Goal: Information Seeking & Learning: Learn about a topic

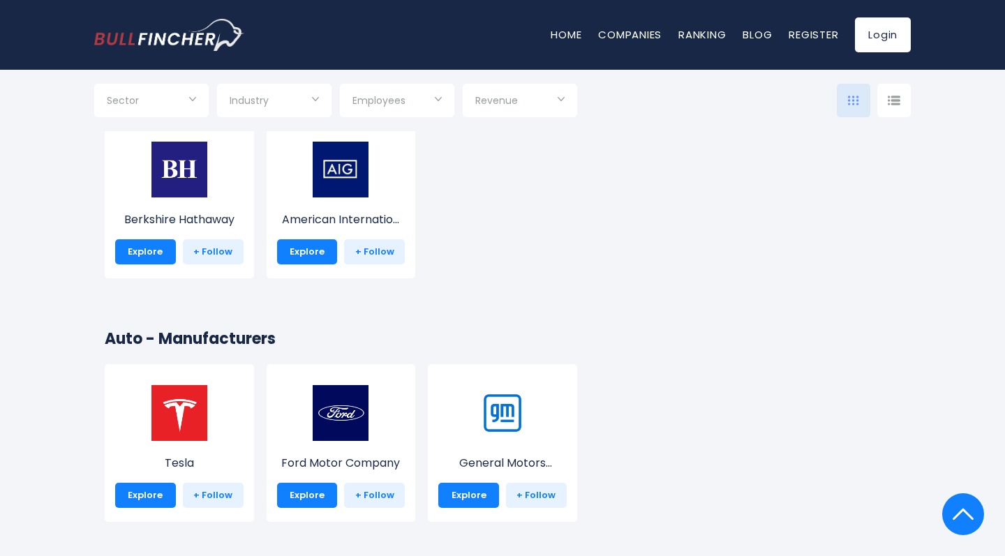
scroll to position [3182, 0]
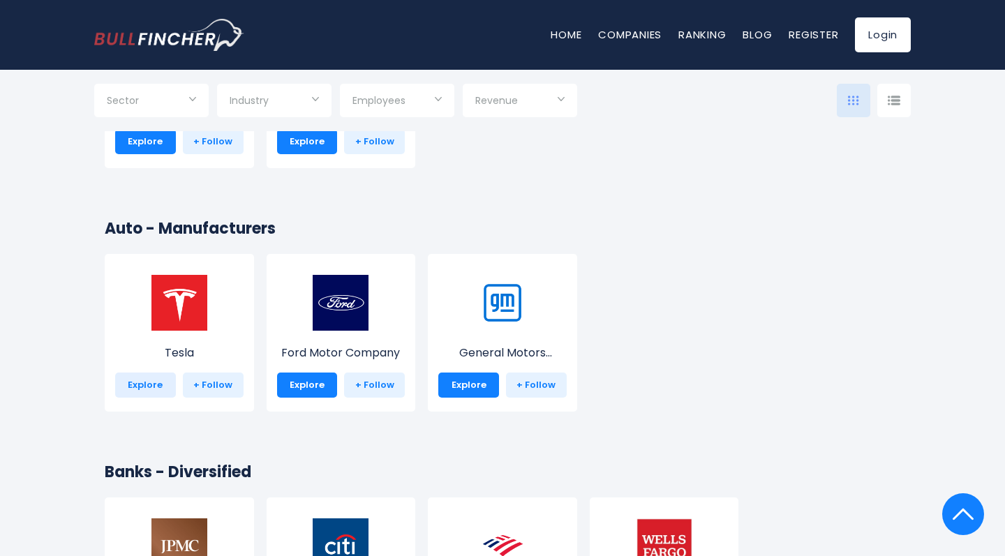
type input "***"
click at [143, 386] on link "Explore" at bounding box center [145, 385] width 61 height 25
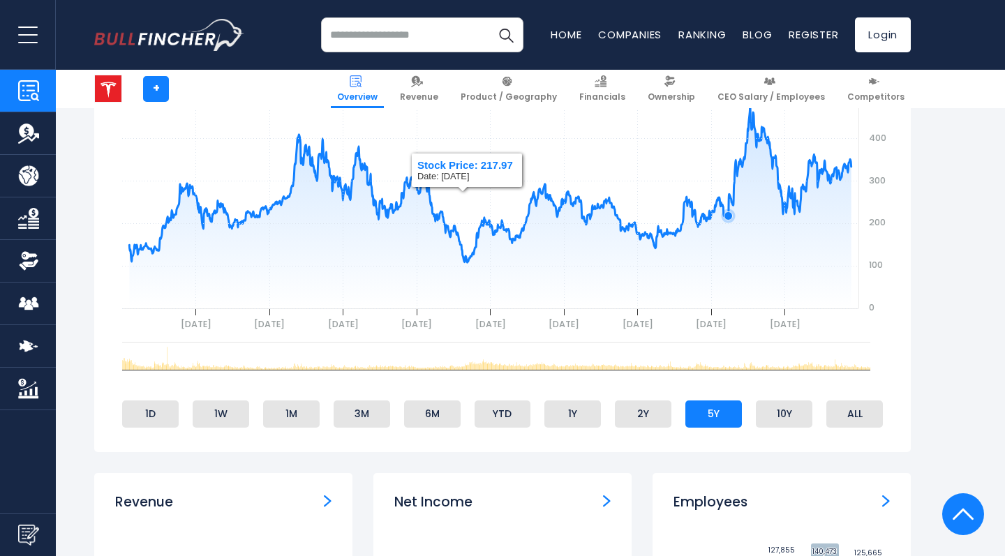
scroll to position [421, 0]
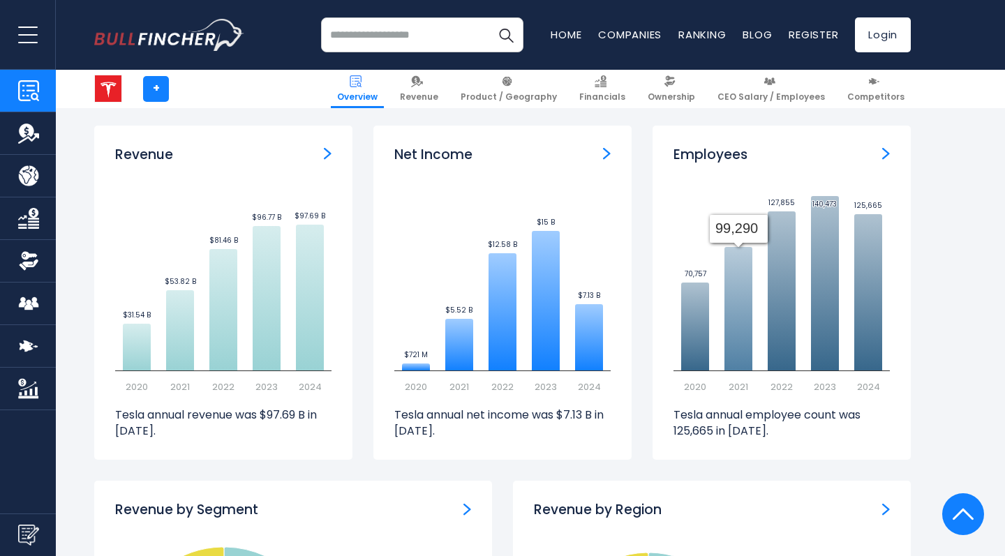
click at [534, 380] on text "2023" at bounding box center [545, 386] width 22 height 13
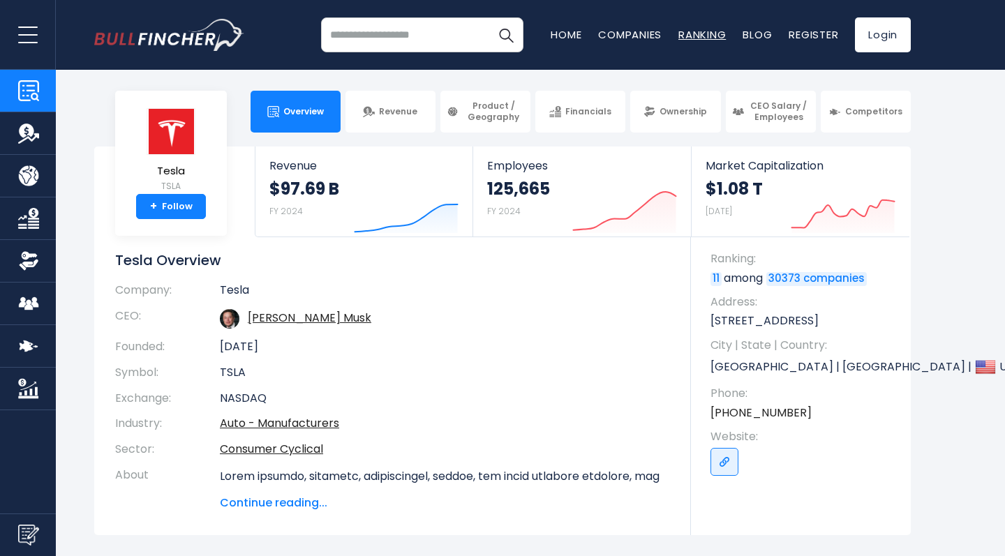
scroll to position [0, 0]
click at [689, 115] on span "Ownership" at bounding box center [682, 111] width 47 height 11
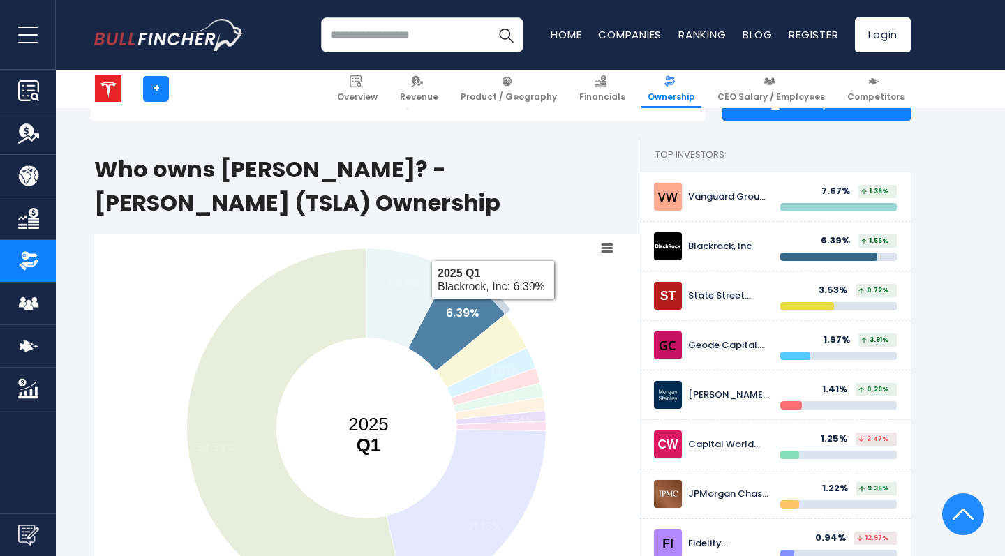
scroll to position [666, 0]
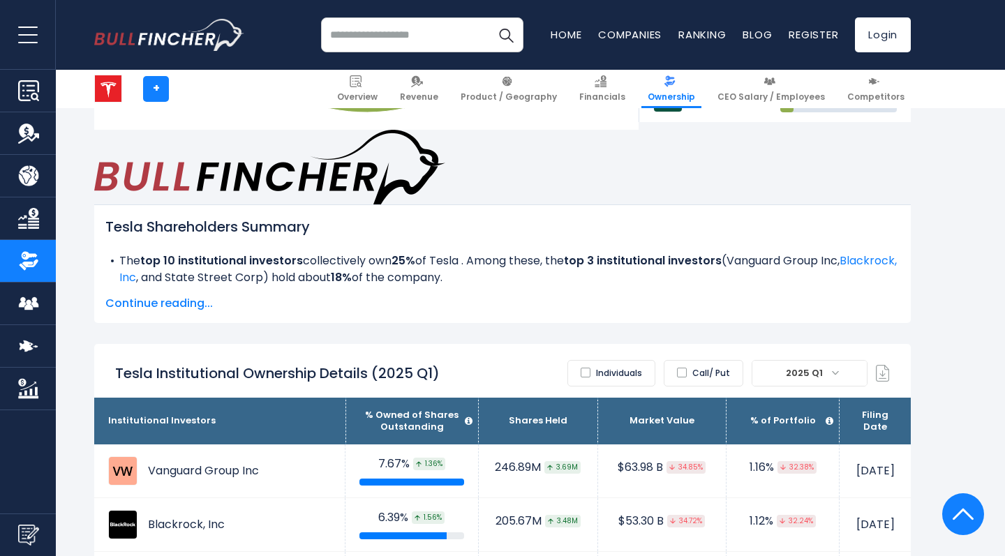
click at [627, 360] on label "Individuals" at bounding box center [611, 373] width 88 height 27
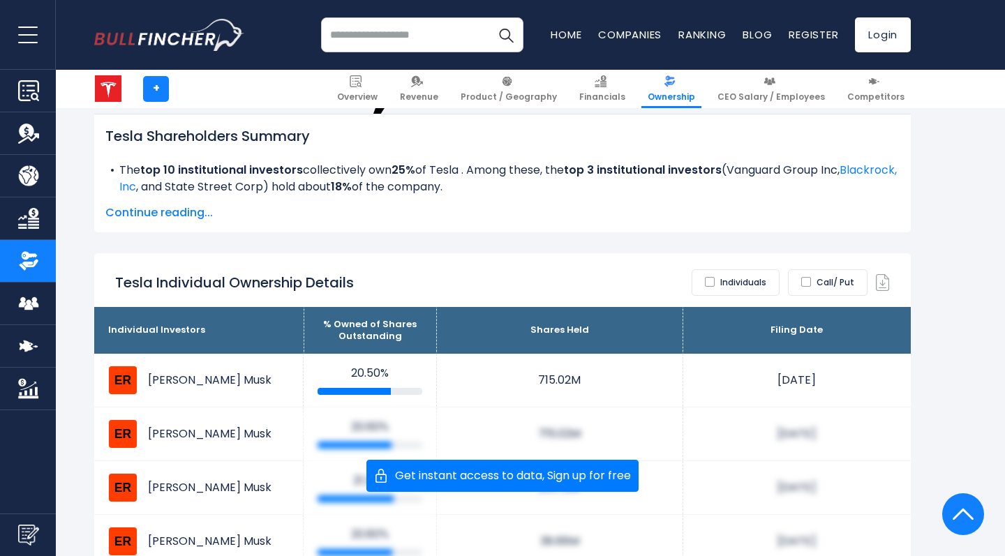
scroll to position [737, 0]
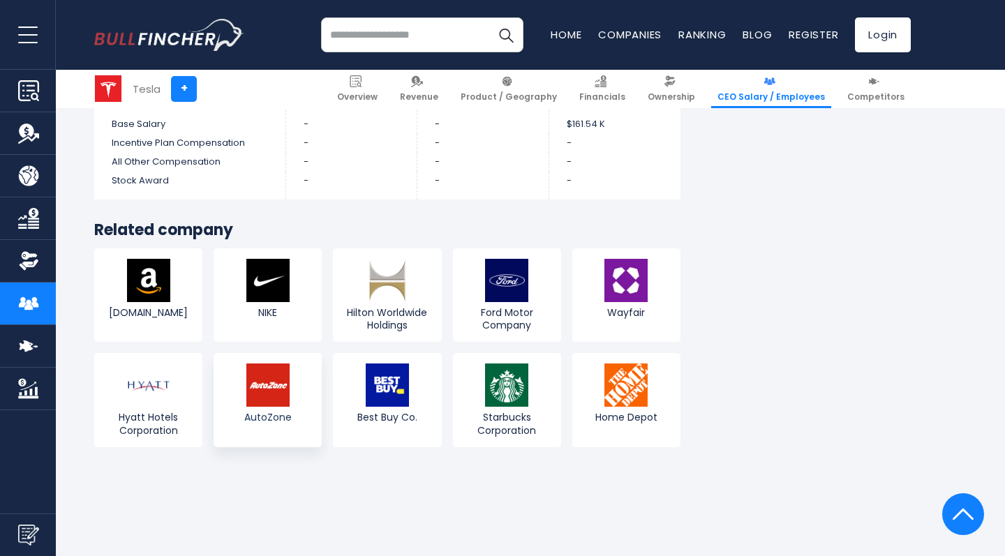
scroll to position [3858, 0]
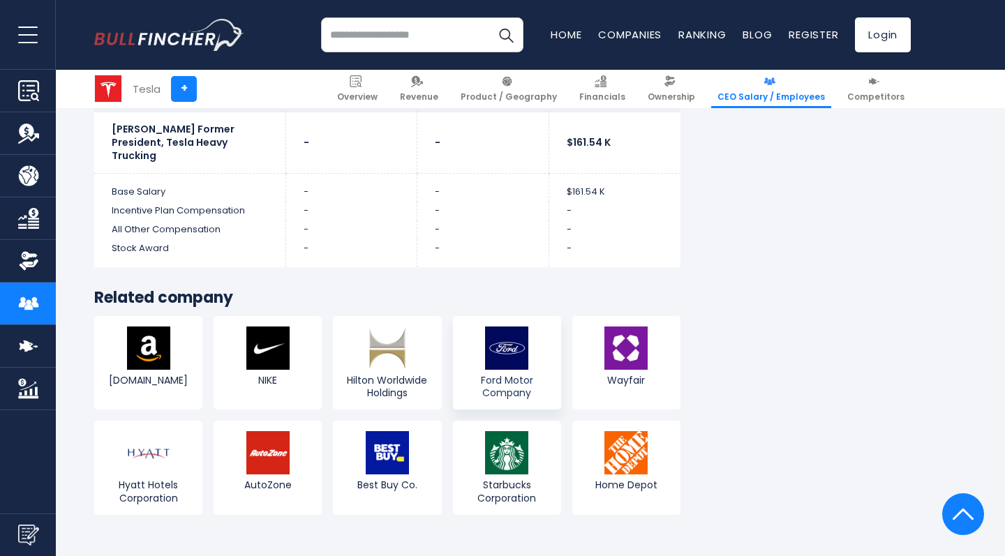
click at [509, 326] on img at bounding box center [506, 347] width 43 height 43
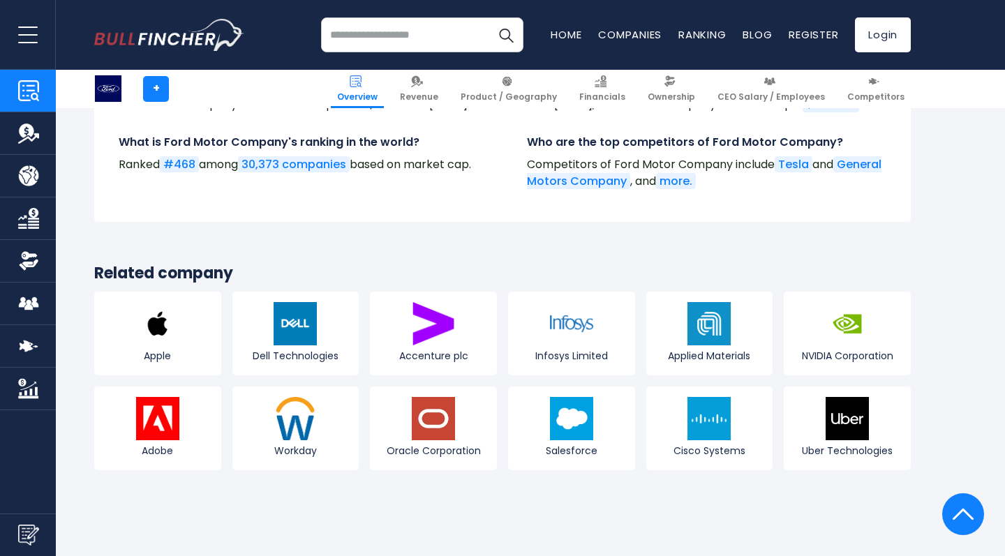
scroll to position [5108, 0]
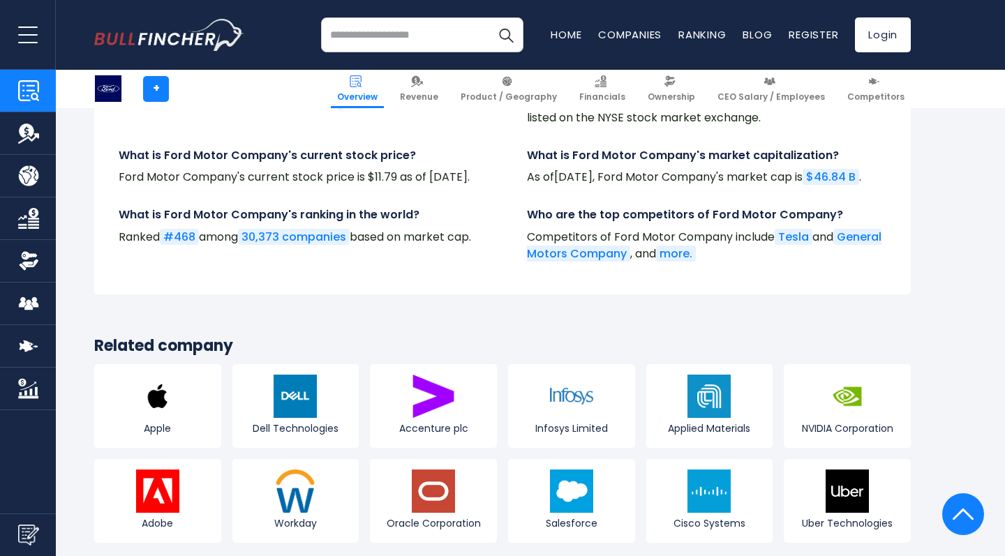
click at [374, 37] on input "search" at bounding box center [422, 34] width 202 height 35
type input "*****"
click at [160, 36] on img "Go to homepage" at bounding box center [169, 35] width 150 height 32
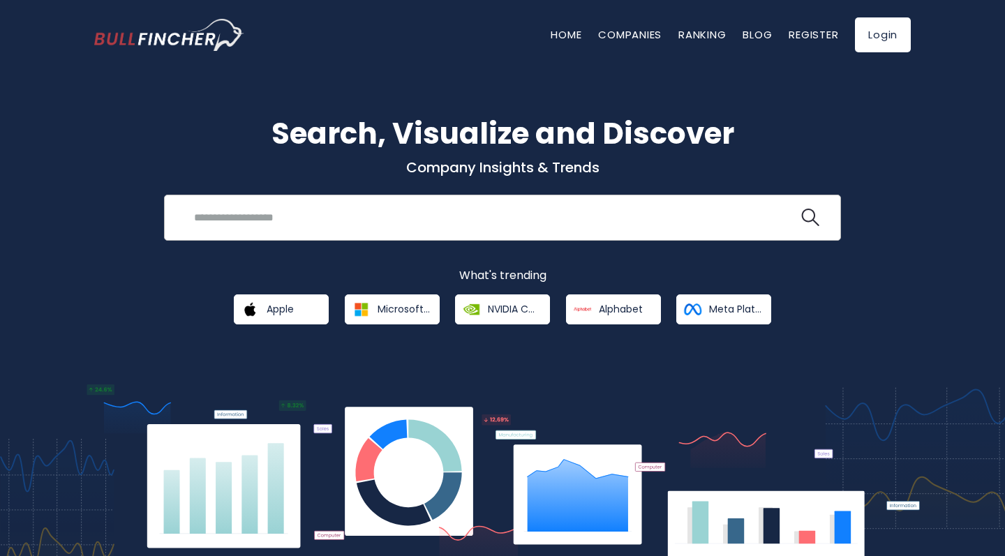
click at [321, 230] on input "search" at bounding box center [492, 217] width 612 height 26
type input "*"
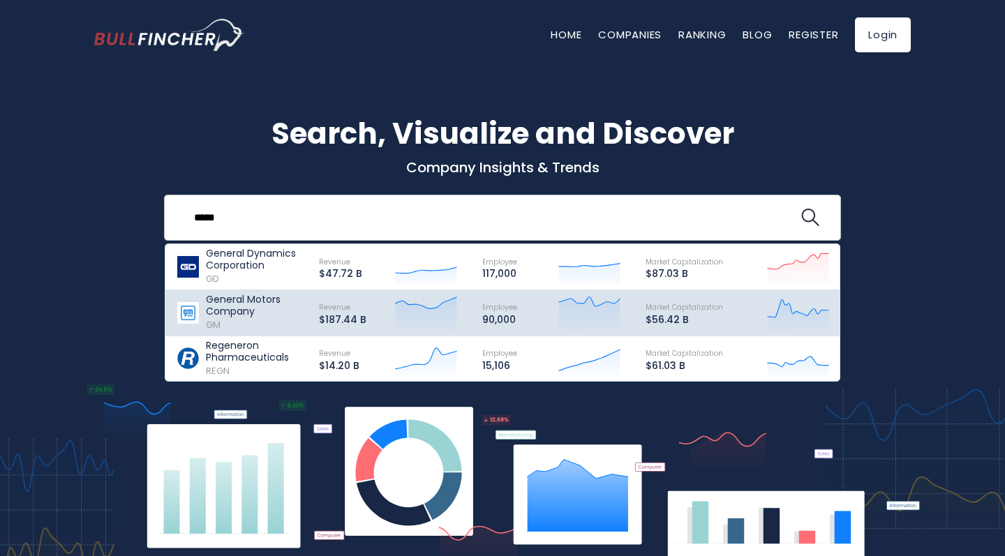
type input "*****"
click at [270, 305] on p "General Motors Company" at bounding box center [256, 306] width 100 height 24
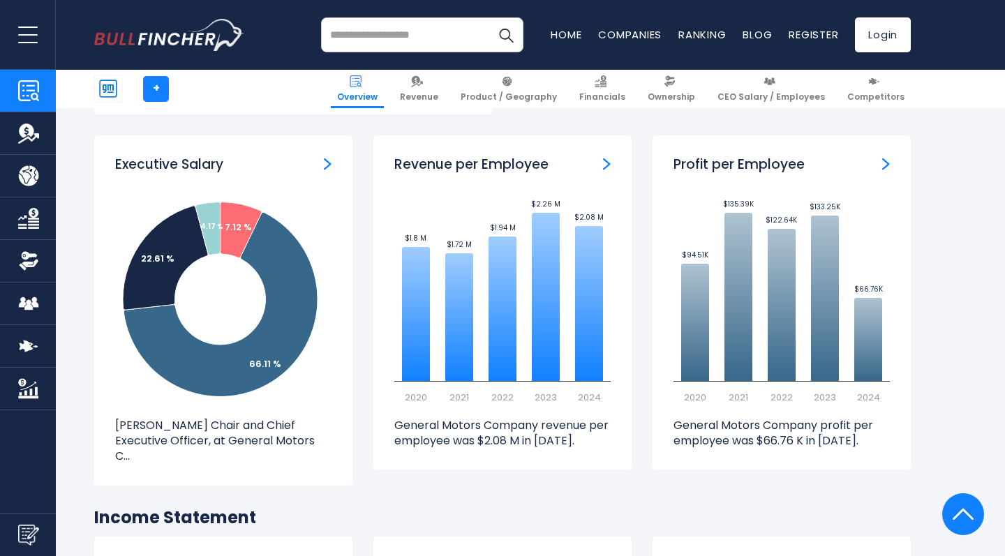
scroll to position [1677, 0]
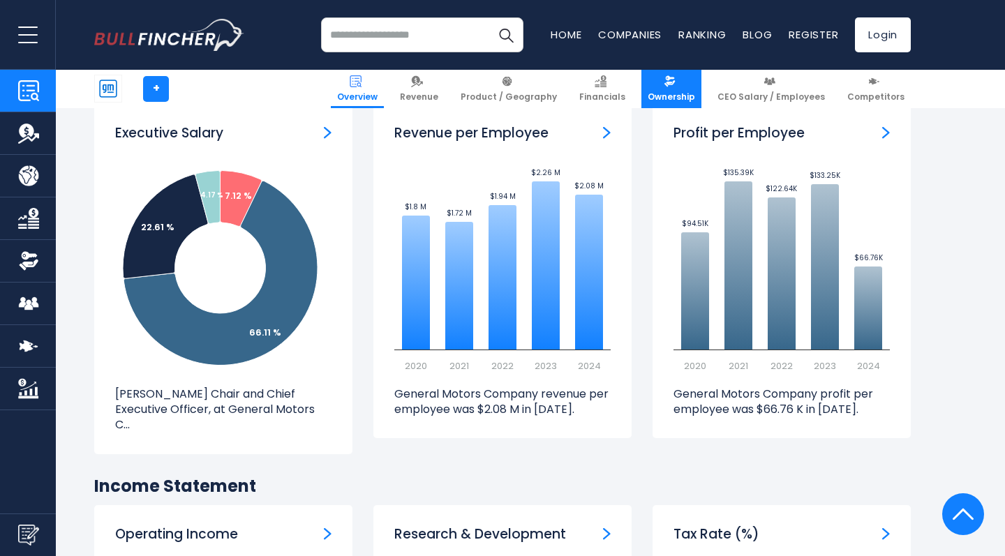
click at [675, 82] on img at bounding box center [669, 81] width 12 height 12
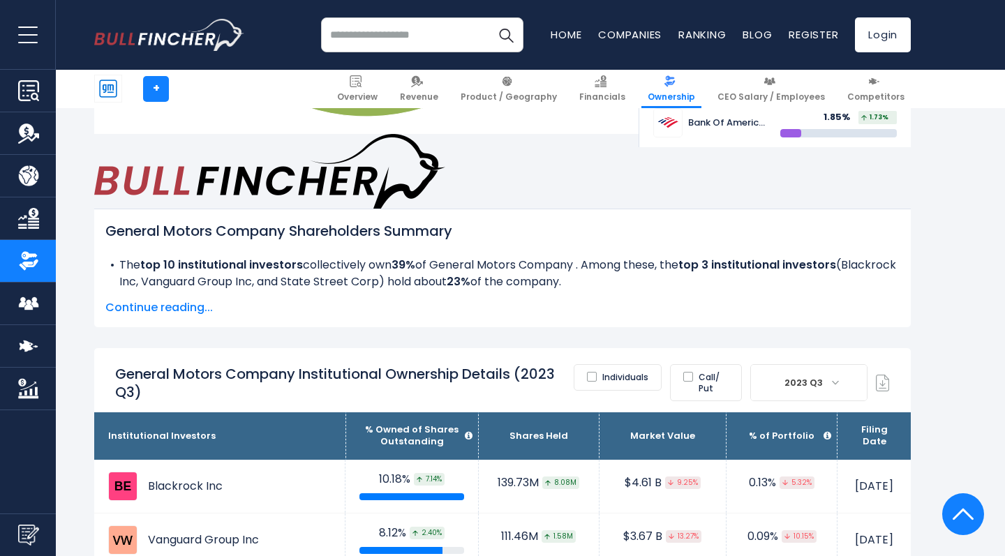
scroll to position [820, 0]
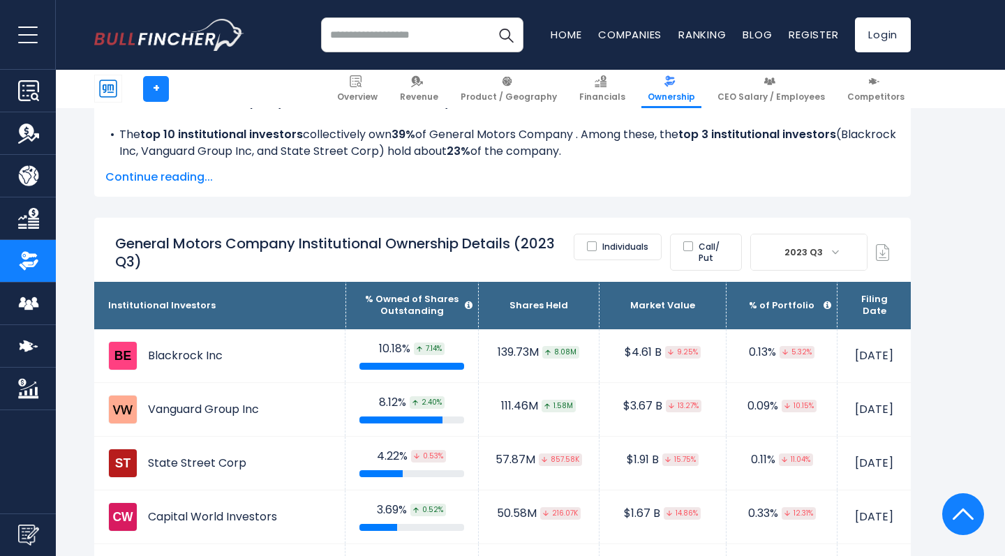
click at [625, 234] on label "Individuals" at bounding box center [617, 247] width 88 height 27
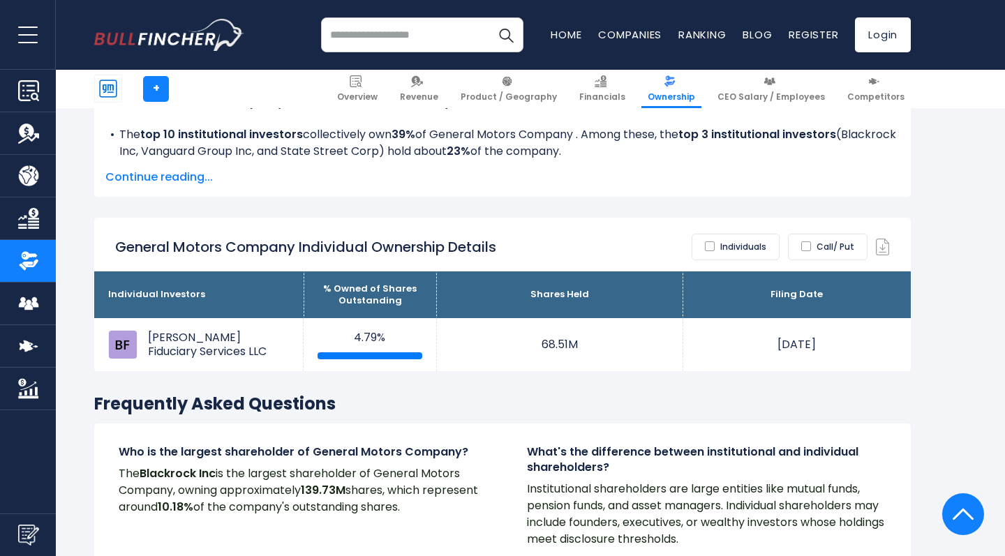
click at [724, 234] on label "Individuals" at bounding box center [735, 247] width 88 height 27
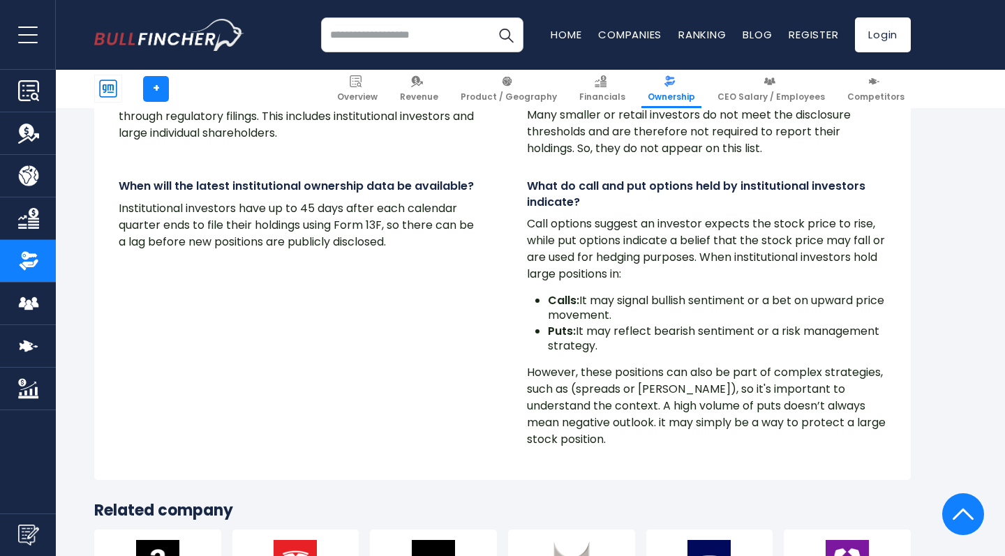
scroll to position [12134, 0]
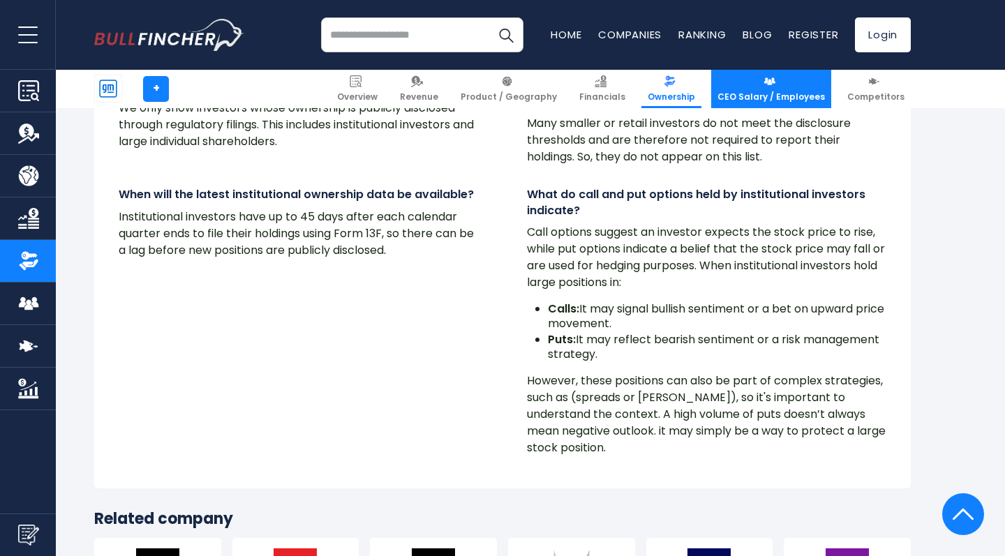
click at [757, 89] on link "CEO Salary / Employees" at bounding box center [771, 89] width 120 height 38
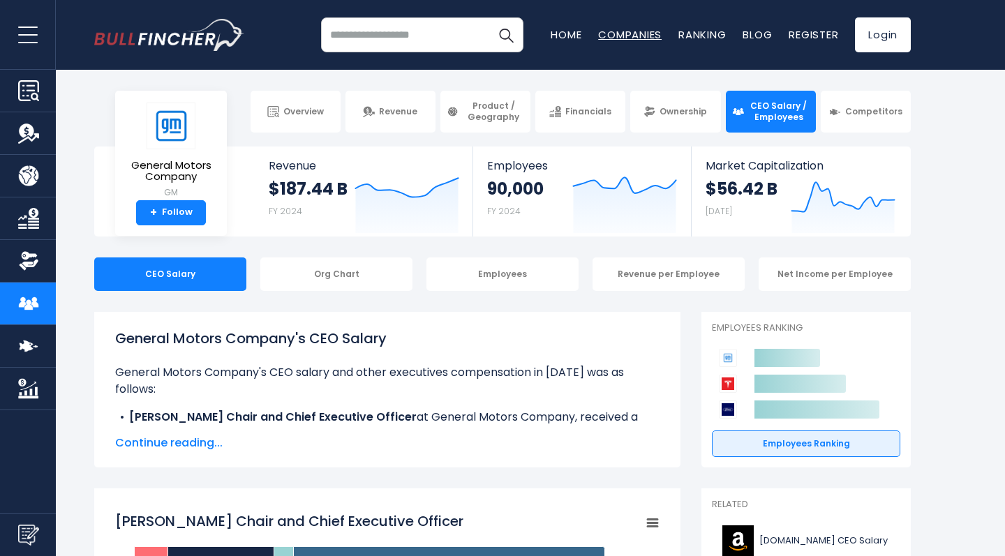
click at [633, 36] on link "Companies" at bounding box center [629, 34] width 63 height 15
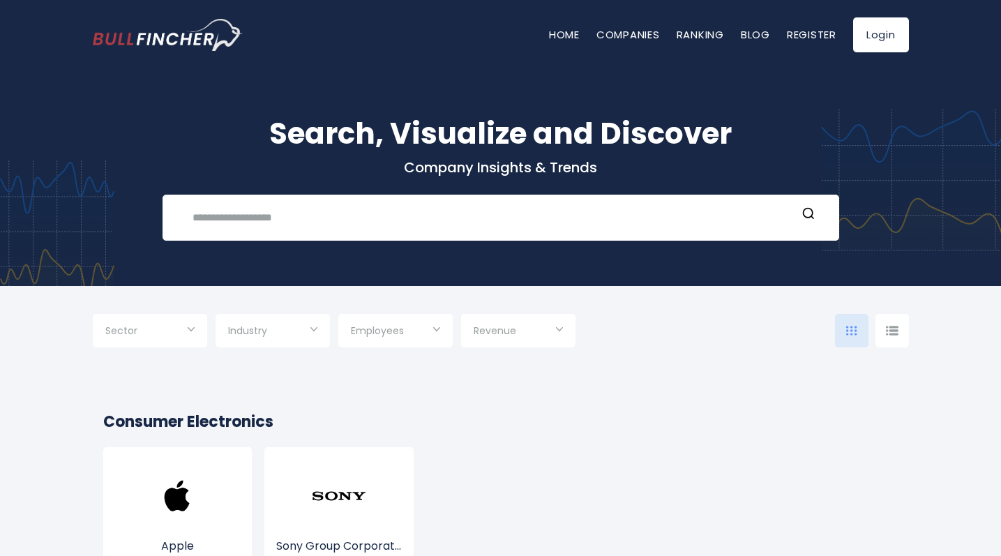
click at [234, 36] on img "Go to homepage" at bounding box center [168, 35] width 150 height 32
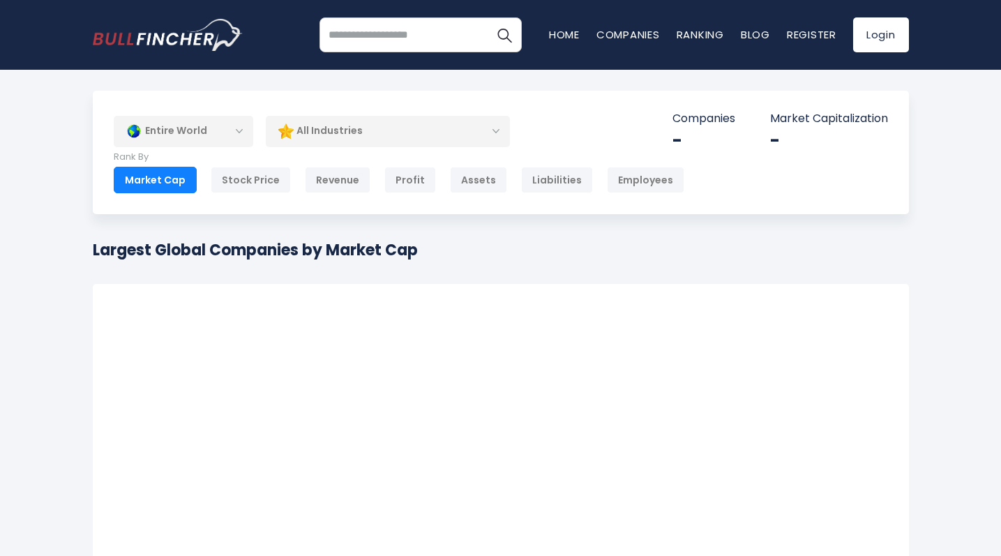
click at [211, 142] on div "Entire World" at bounding box center [184, 131] width 140 height 32
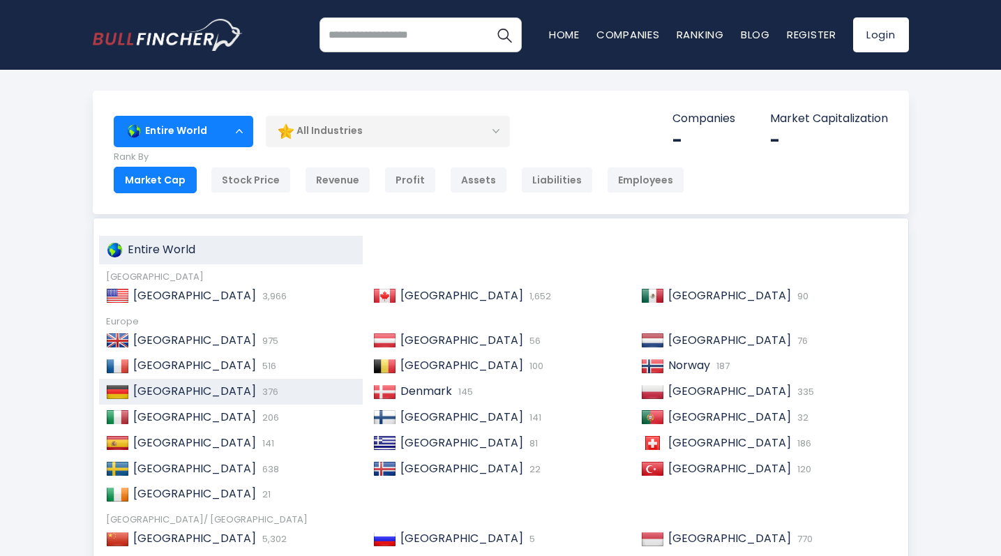
click at [209, 386] on div "Germany 376" at bounding box center [242, 391] width 227 height 15
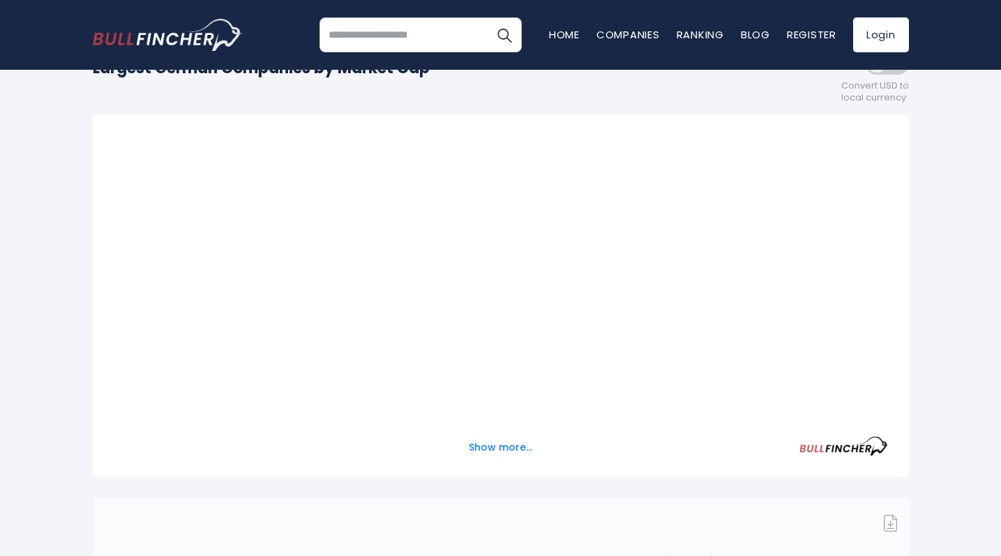
scroll to position [193, 0]
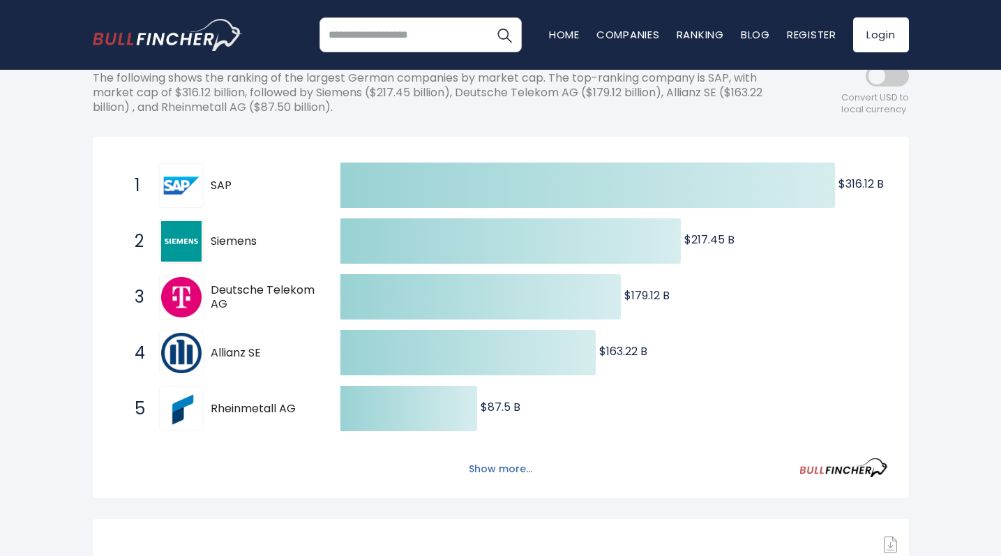
click at [498, 468] on button "Show more..." at bounding box center [500, 469] width 80 height 23
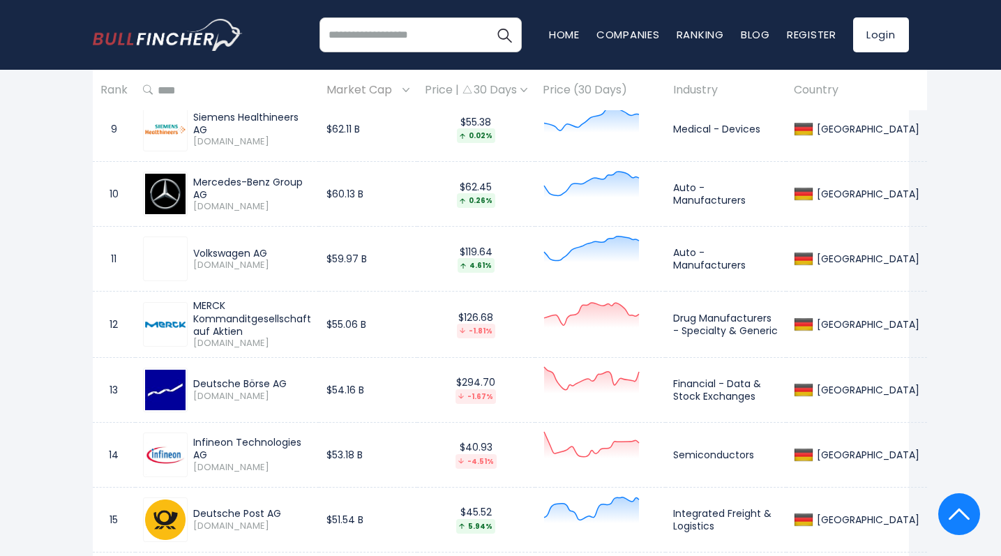
scroll to position [1501, 0]
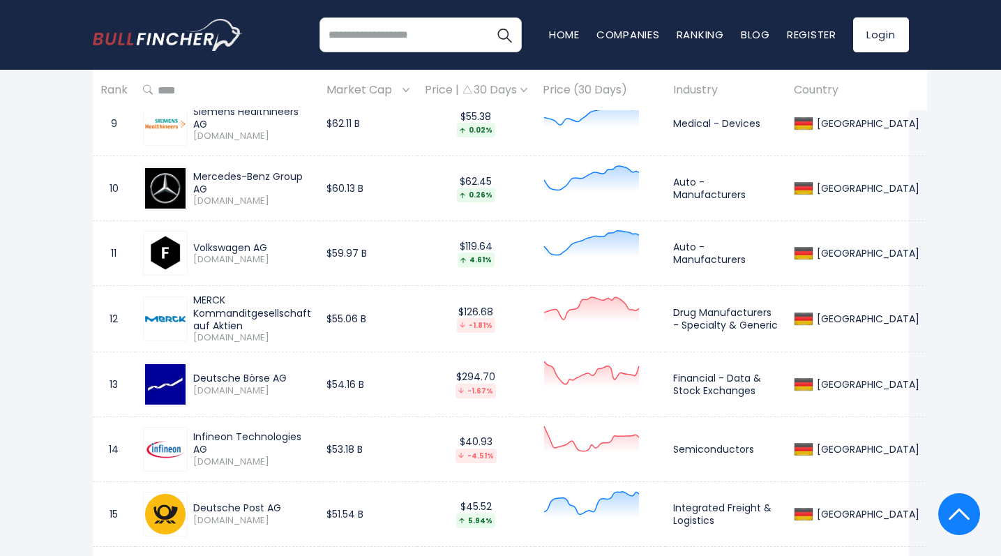
click at [234, 248] on div "Volkswagen AG" at bounding box center [252, 247] width 118 height 13
click at [174, 251] on img at bounding box center [165, 253] width 40 height 40
click at [244, 248] on div "Volkswagen AG" at bounding box center [252, 247] width 118 height 13
click at [417, 249] on td "$59.97 B" at bounding box center [368, 253] width 98 height 65
click at [639, 248] on icon at bounding box center [591, 244] width 95 height 26
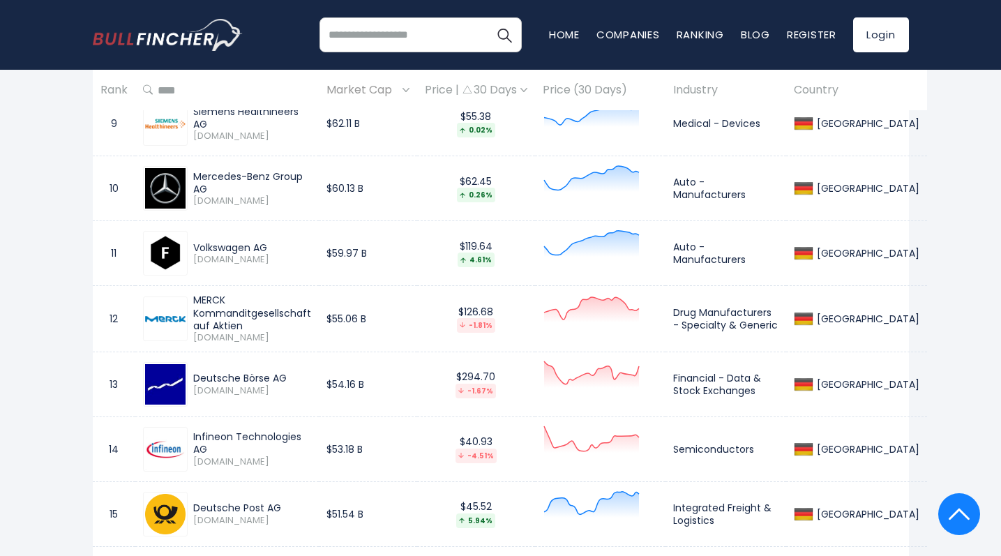
click at [786, 246] on td "Auto - Manufacturers" at bounding box center [726, 253] width 121 height 65
click at [855, 250] on div "Germany" at bounding box center [866, 253] width 106 height 13
click at [161, 234] on img at bounding box center [165, 253] width 40 height 40
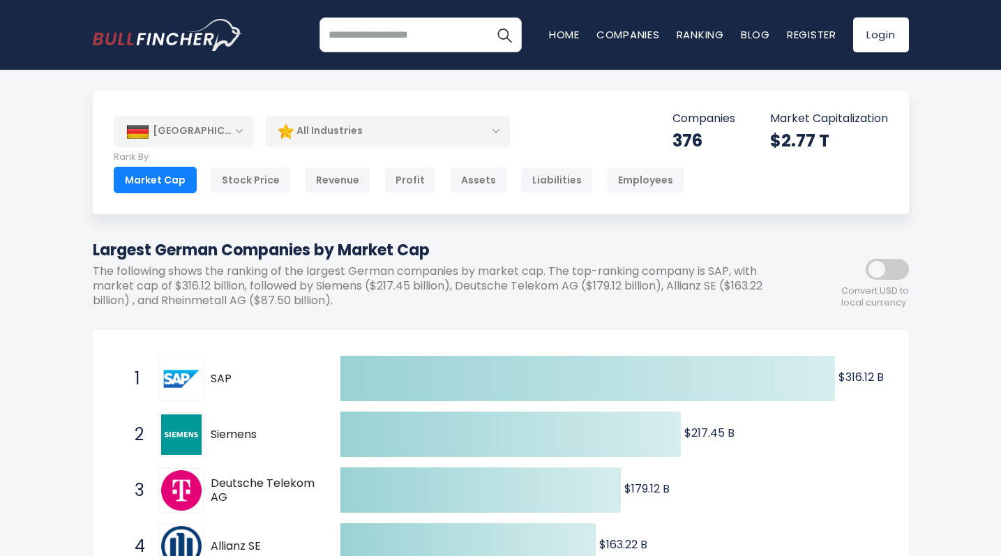
scroll to position [0, 0]
click at [221, 375] on span "SAP" at bounding box center [263, 379] width 105 height 15
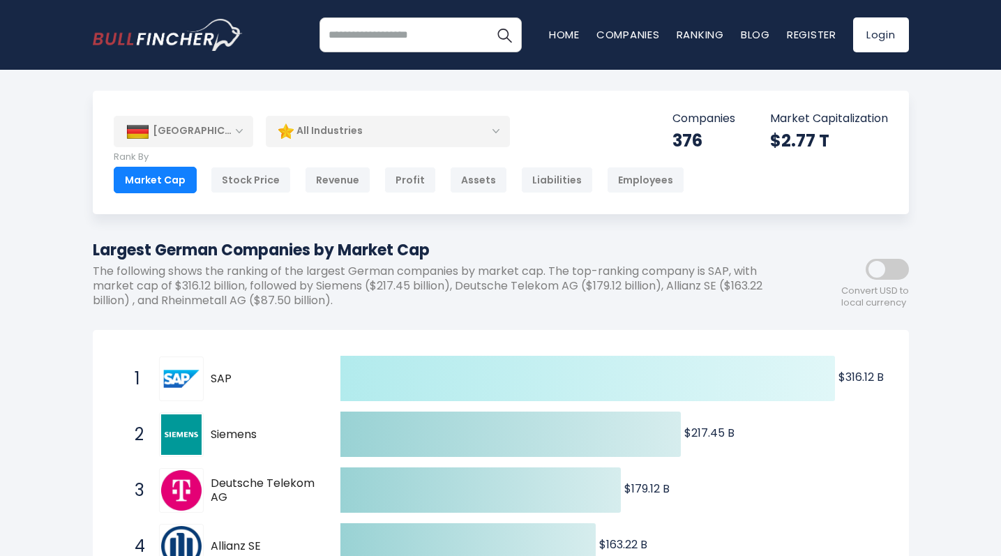
click at [437, 368] on icon at bounding box center [587, 378] width 495 height 45
click at [608, 372] on icon at bounding box center [587, 378] width 495 height 45
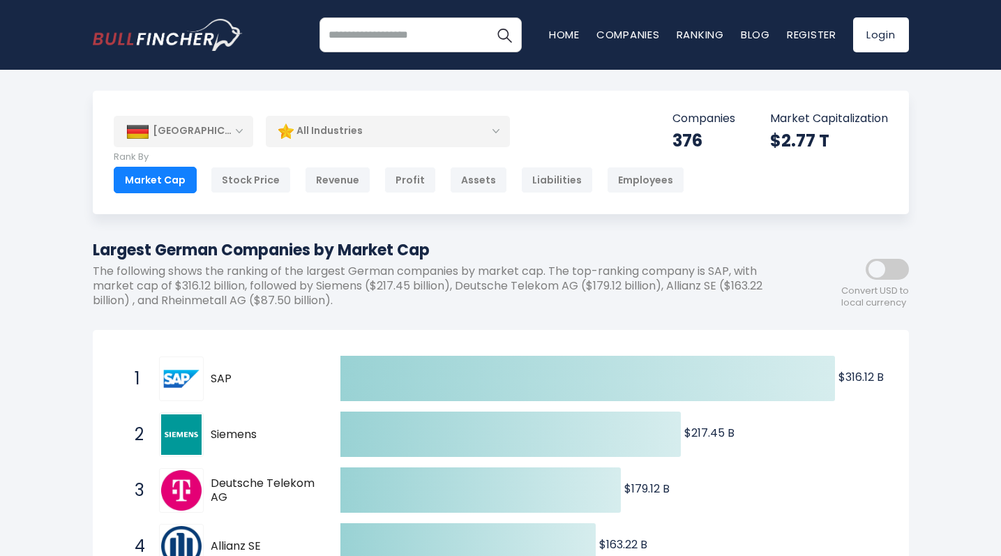
click at [253, 382] on span "SAP" at bounding box center [263, 379] width 105 height 15
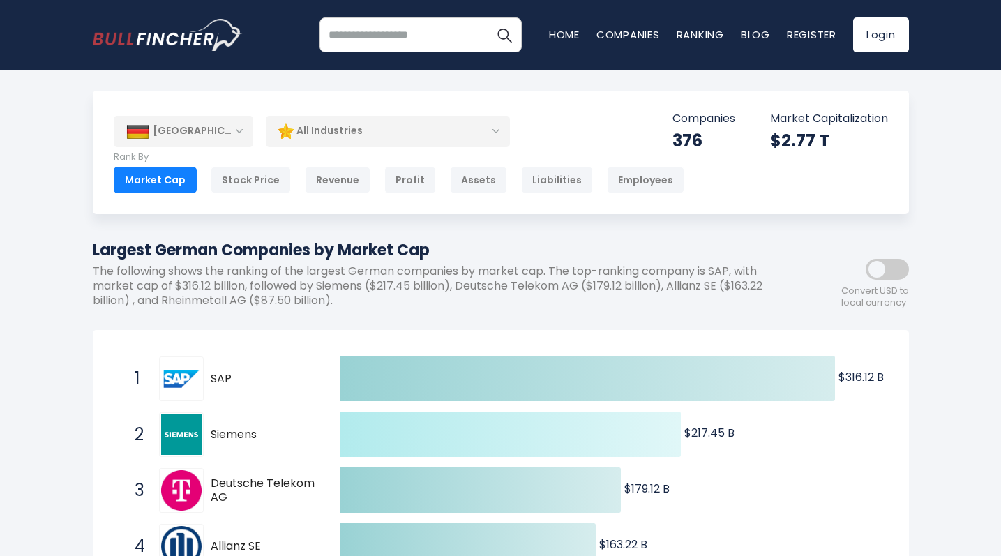
click at [426, 429] on icon at bounding box center [510, 434] width 340 height 45
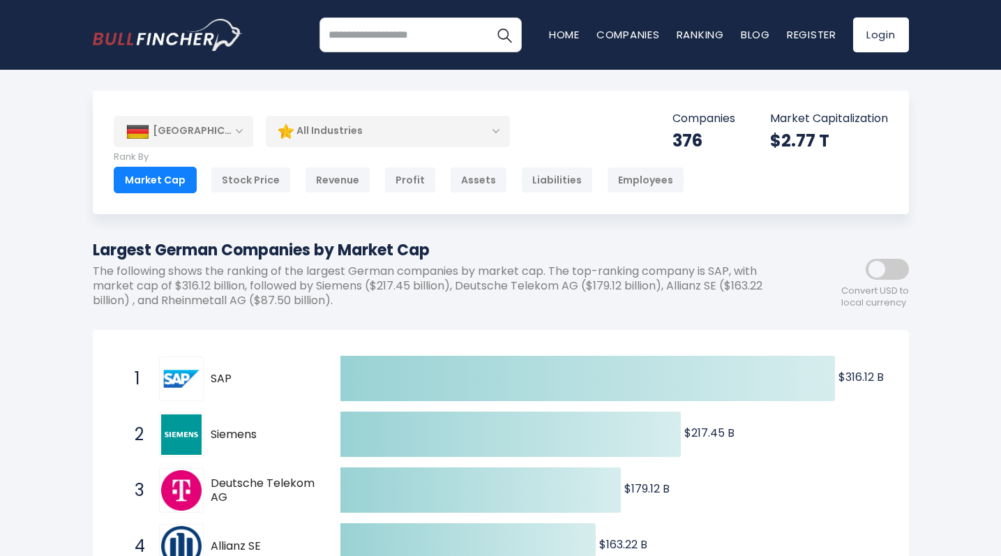
click at [173, 433] on img at bounding box center [181, 434] width 40 height 40
click at [389, 33] on input "search" at bounding box center [420, 34] width 202 height 35
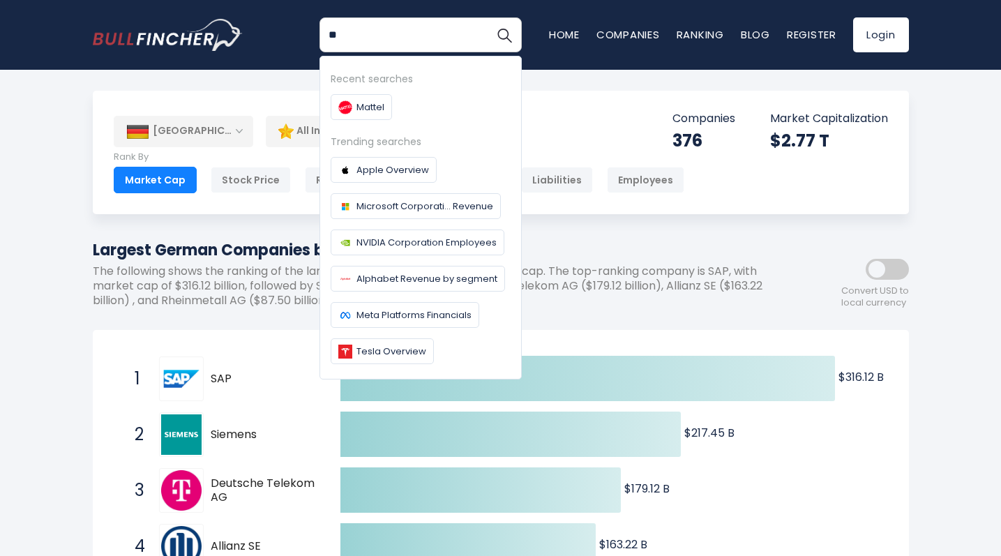
type input "***"
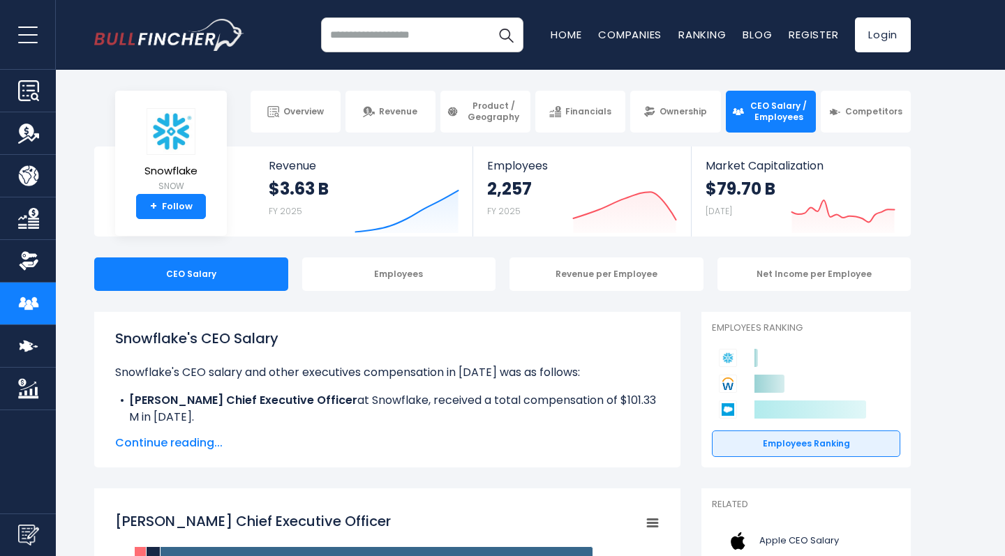
click at [792, 414] on icon at bounding box center [810, 409] width 112 height 18
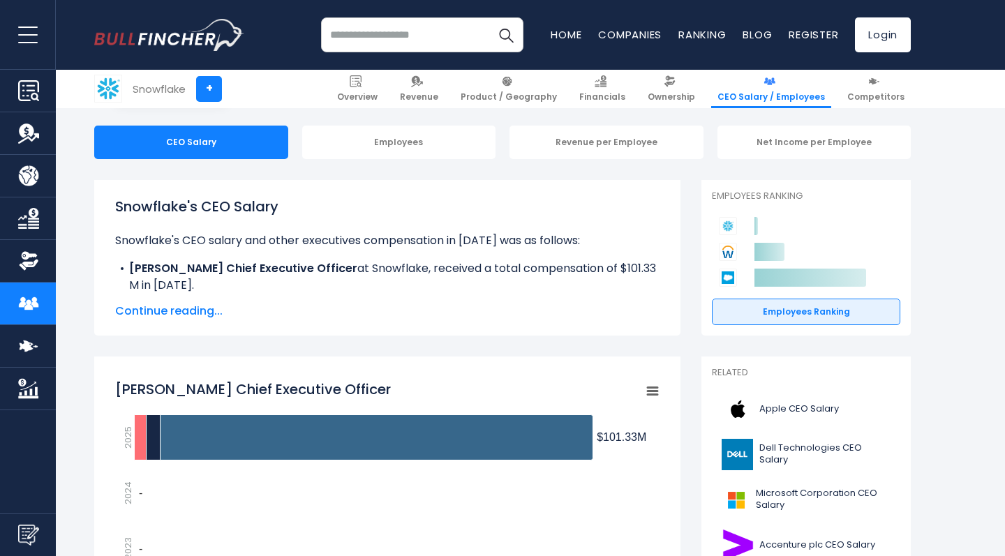
scroll to position [135, 0]
